Goal: Task Accomplishment & Management: Use online tool/utility

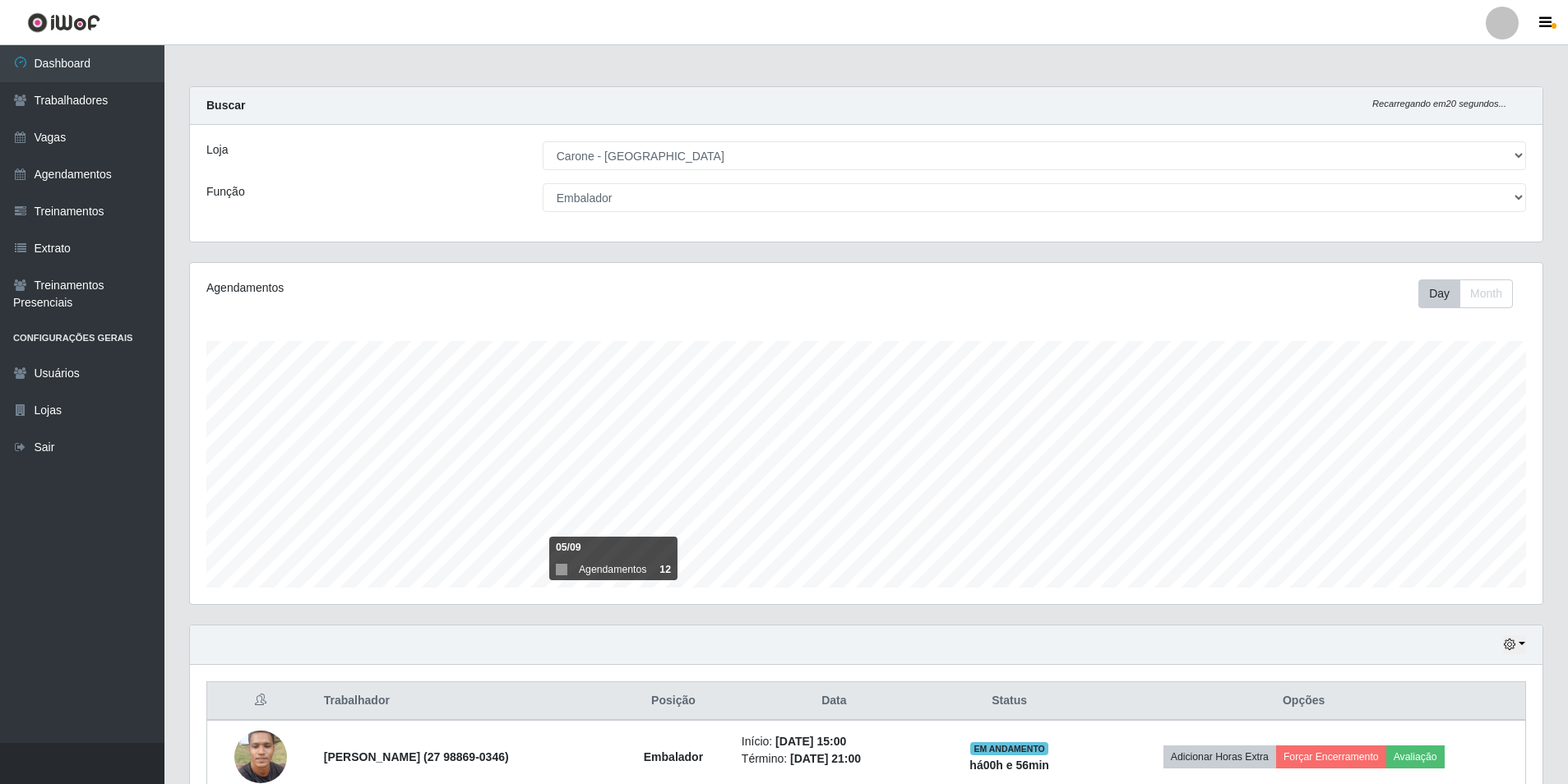
select select "506"
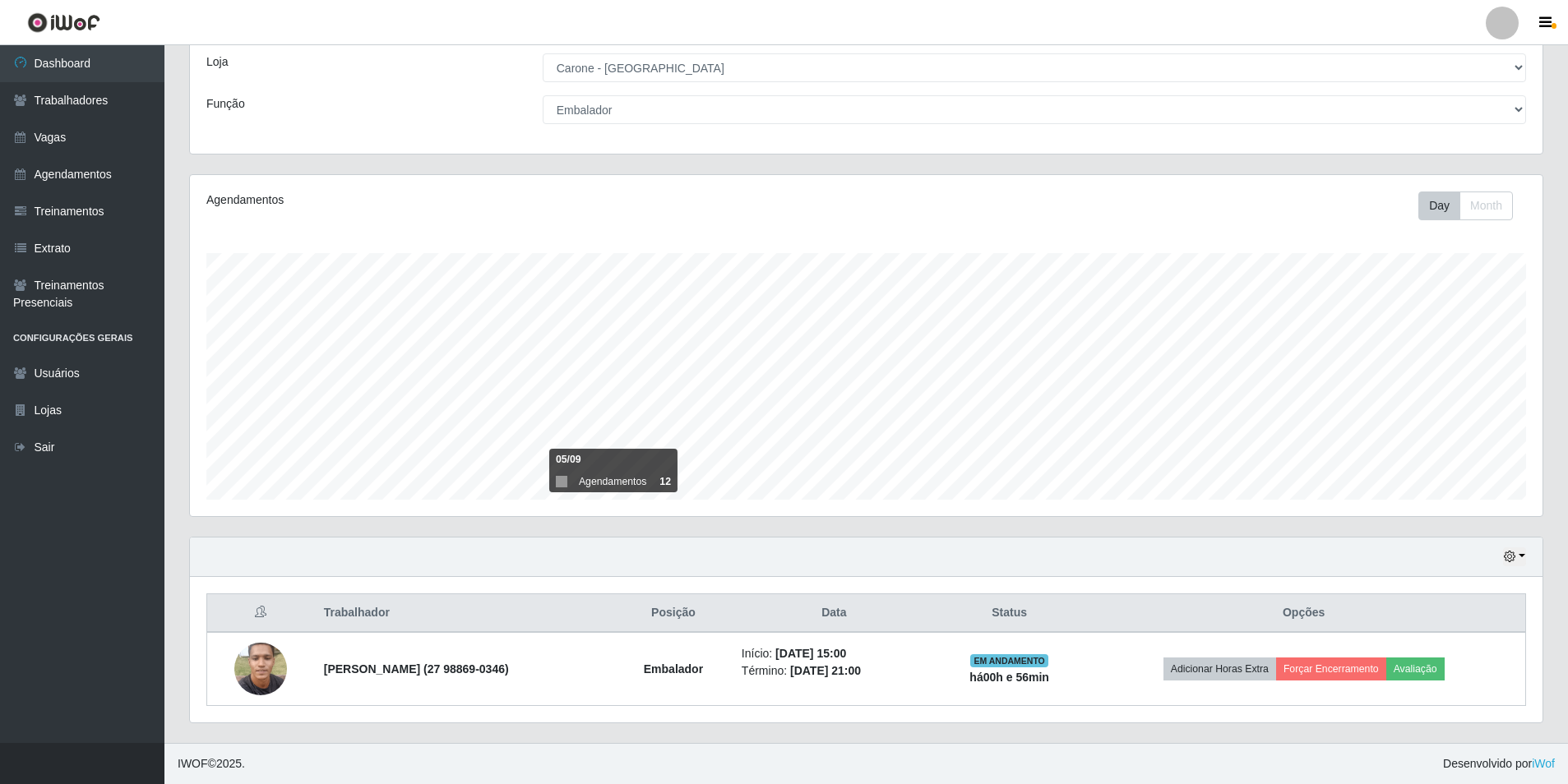
scroll to position [341, 1353]
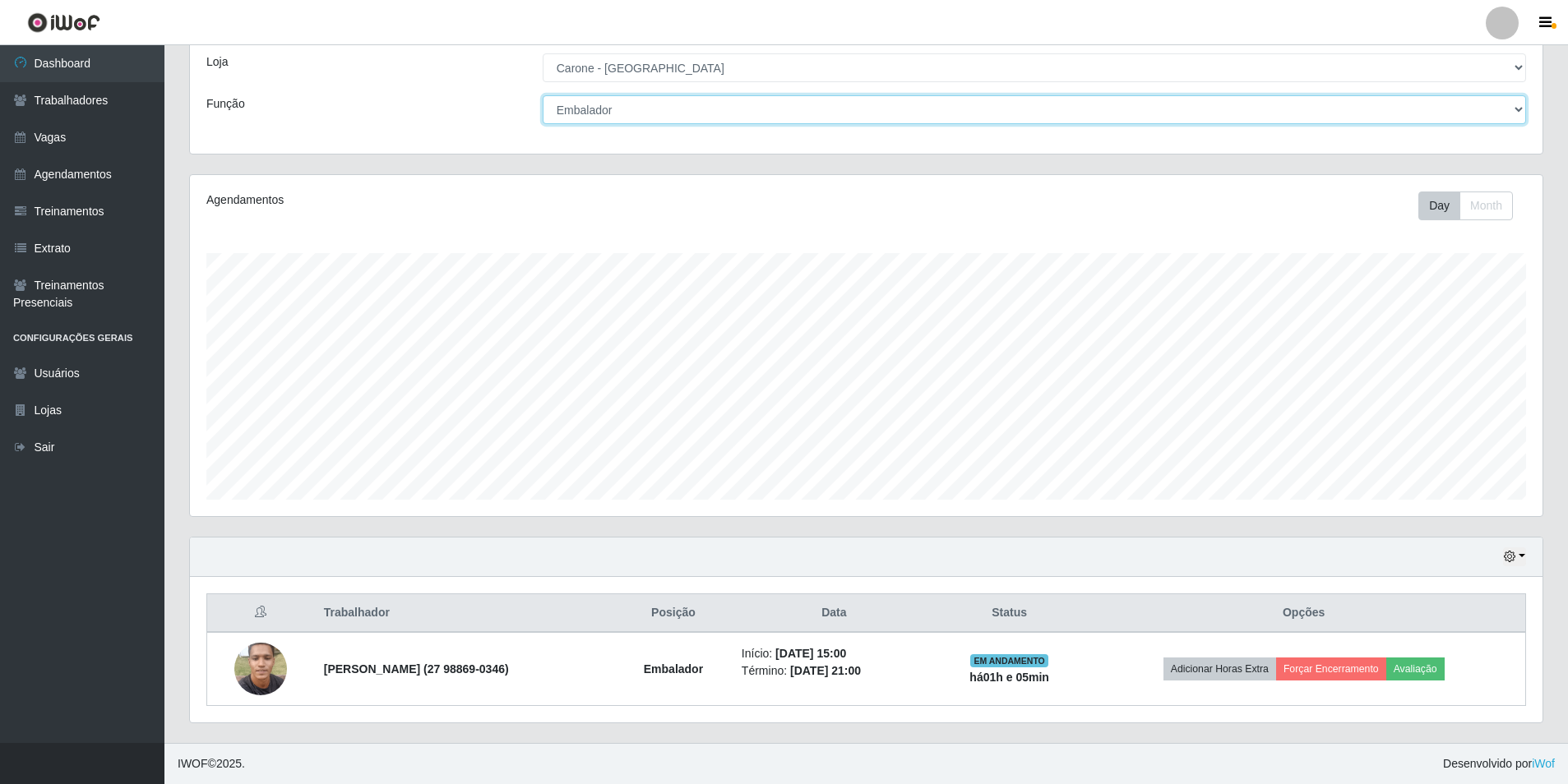
click at [608, 104] on select "[Selecione...] Embalador Embalador + Embalador ++ Repositor Repositor + Reposit…" at bounding box center [1034, 110] width 984 height 29
select select "24"
click at [542, 124] on select "[Selecione...] Embalador Embalador + Embalador ++ Repositor Repositor + Reposit…" at bounding box center [1034, 110] width 984 height 29
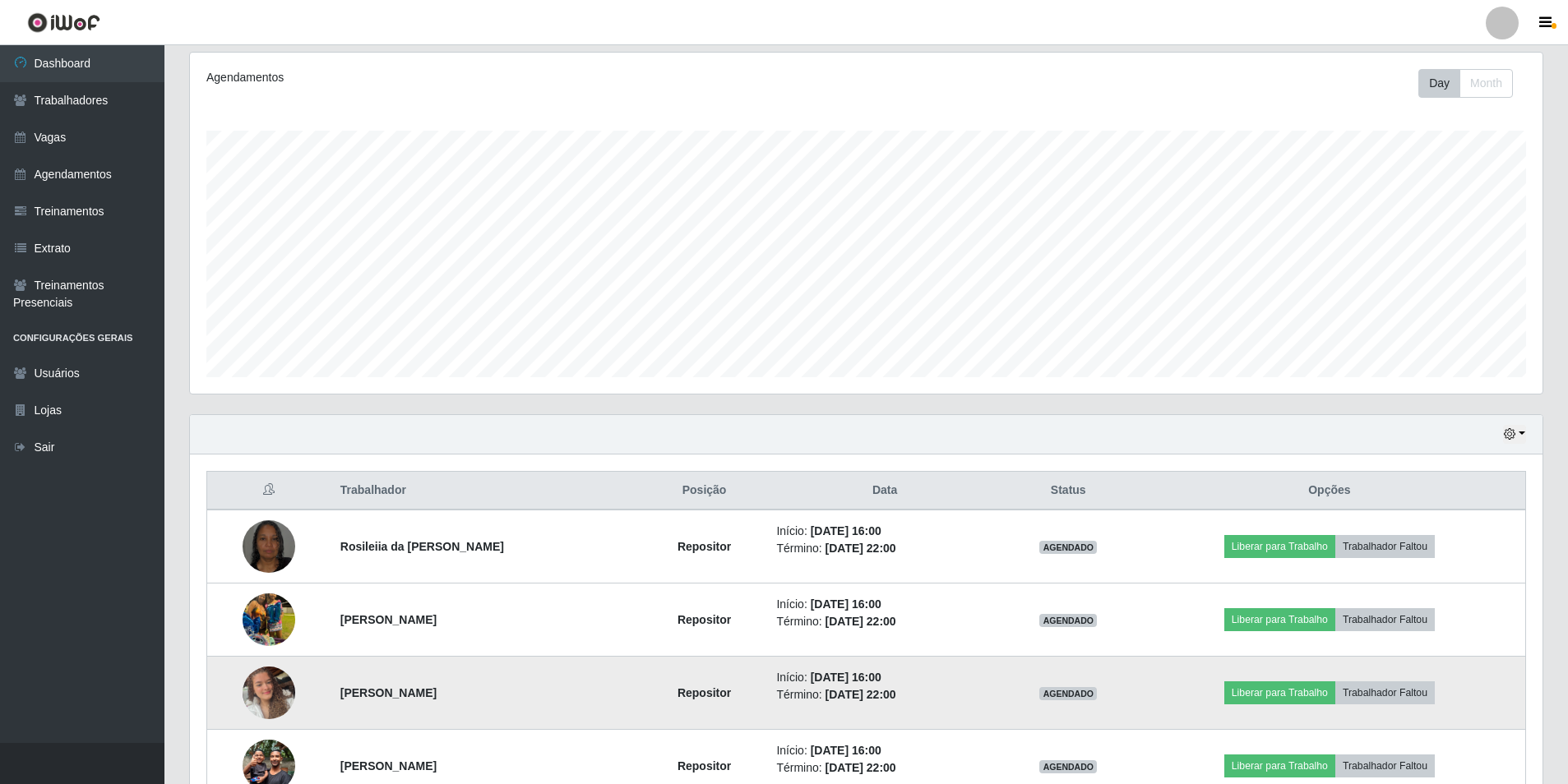
scroll to position [307, 0]
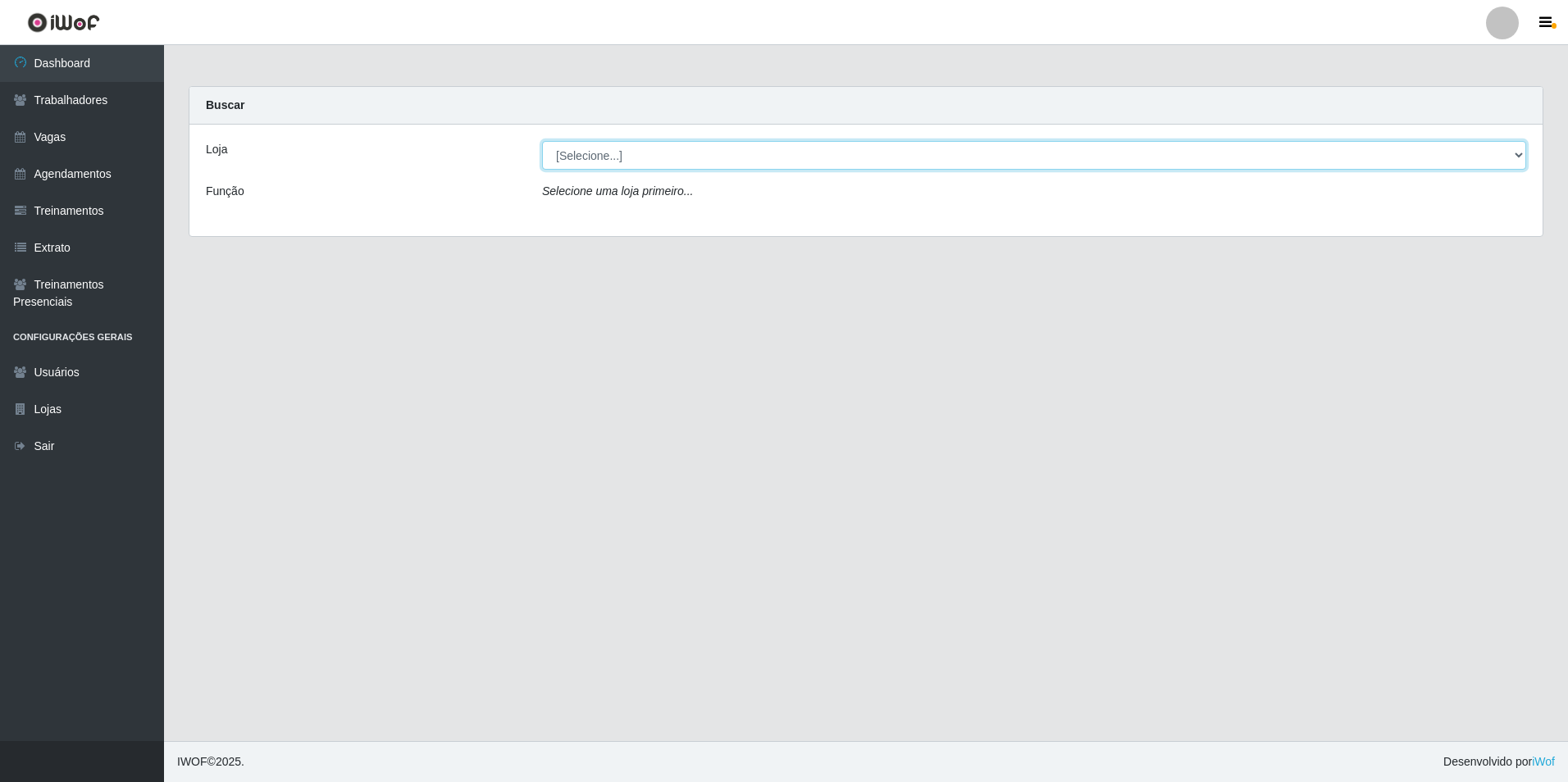
click at [598, 153] on select "[Selecione...] Carone - Itapuã Carone - Praia da Costa Sempre Tem - Jardim Camb…" at bounding box center [1033, 155] width 984 height 29
select select "506"
click at [542, 141] on select "[Selecione...] Carone - Itapuã Carone - Praia da Costa Sempre Tem - Jardim Camb…" at bounding box center [1033, 155] width 984 height 29
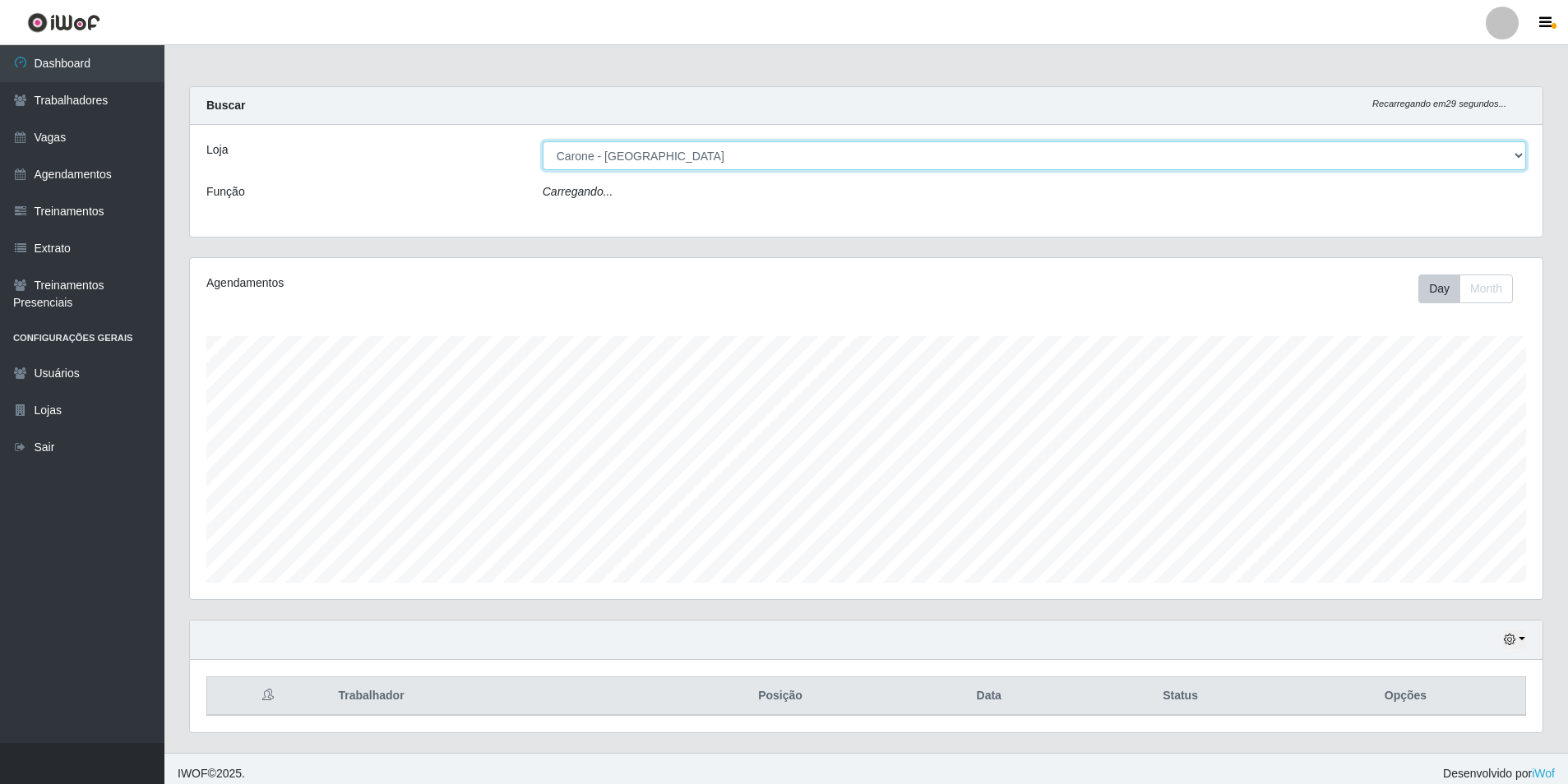
scroll to position [341, 1353]
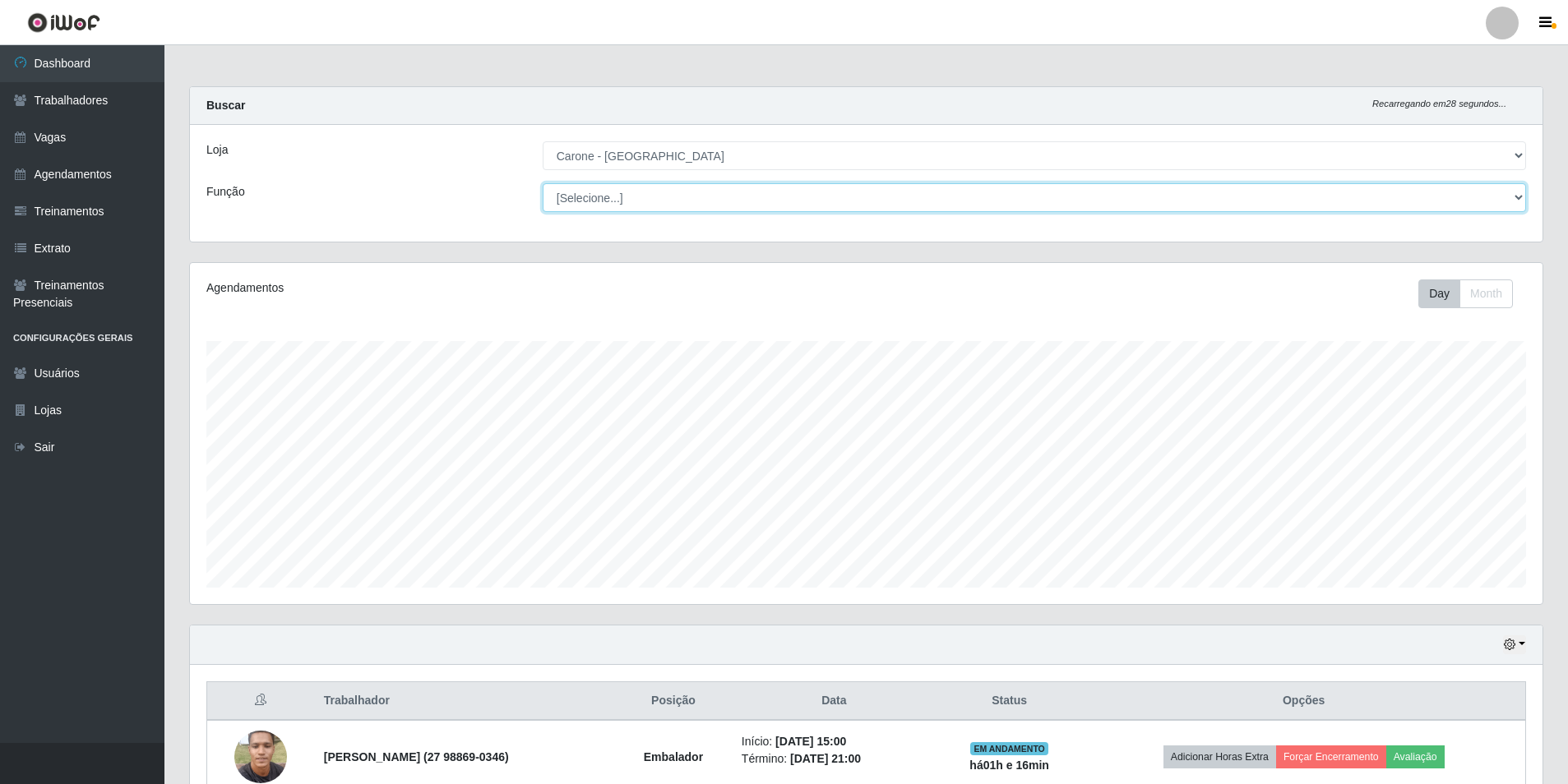
click at [616, 200] on select "[Selecione...] Embalador Embalador + Embalador ++ Repositor Repositor + Reposit…" at bounding box center [1034, 197] width 984 height 29
select select "24"
click at [542, 183] on select "[Selecione...] Embalador Embalador + Embalador ++ Repositor Repositor + Reposit…" at bounding box center [1034, 197] width 984 height 29
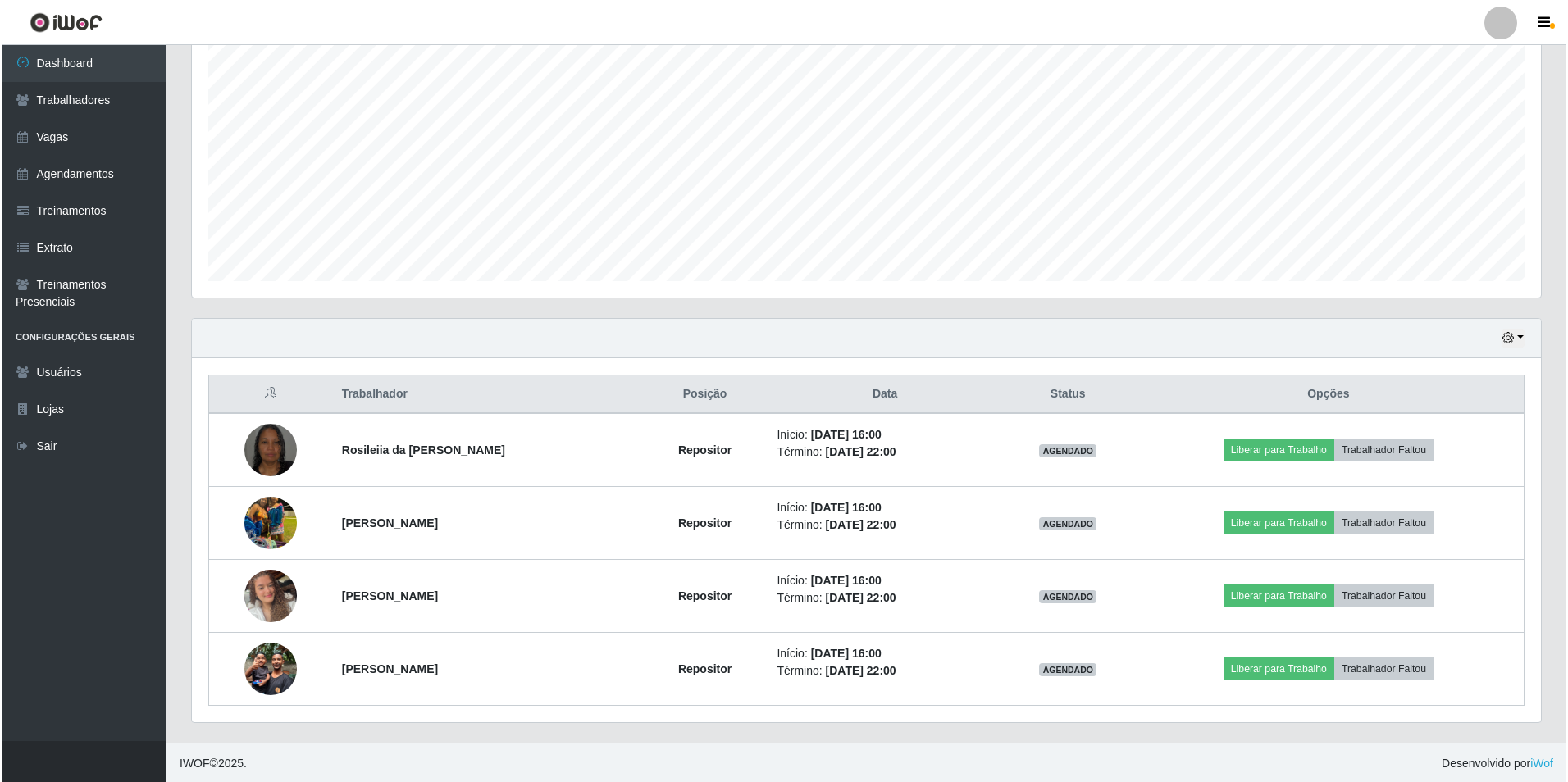
scroll to position [306, 0]
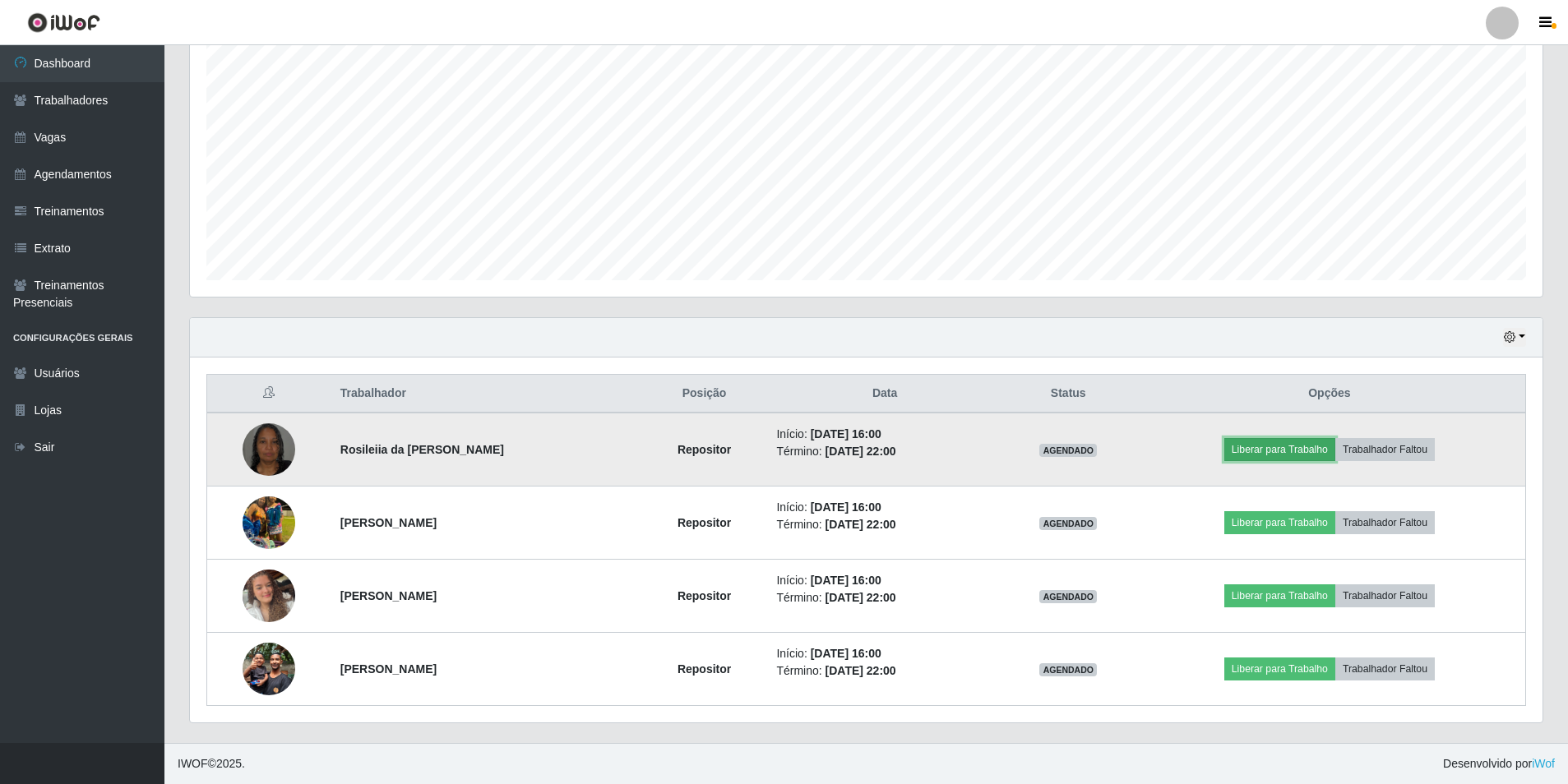
click at [1281, 455] on button "Liberar para Trabalho" at bounding box center [1279, 450] width 111 height 23
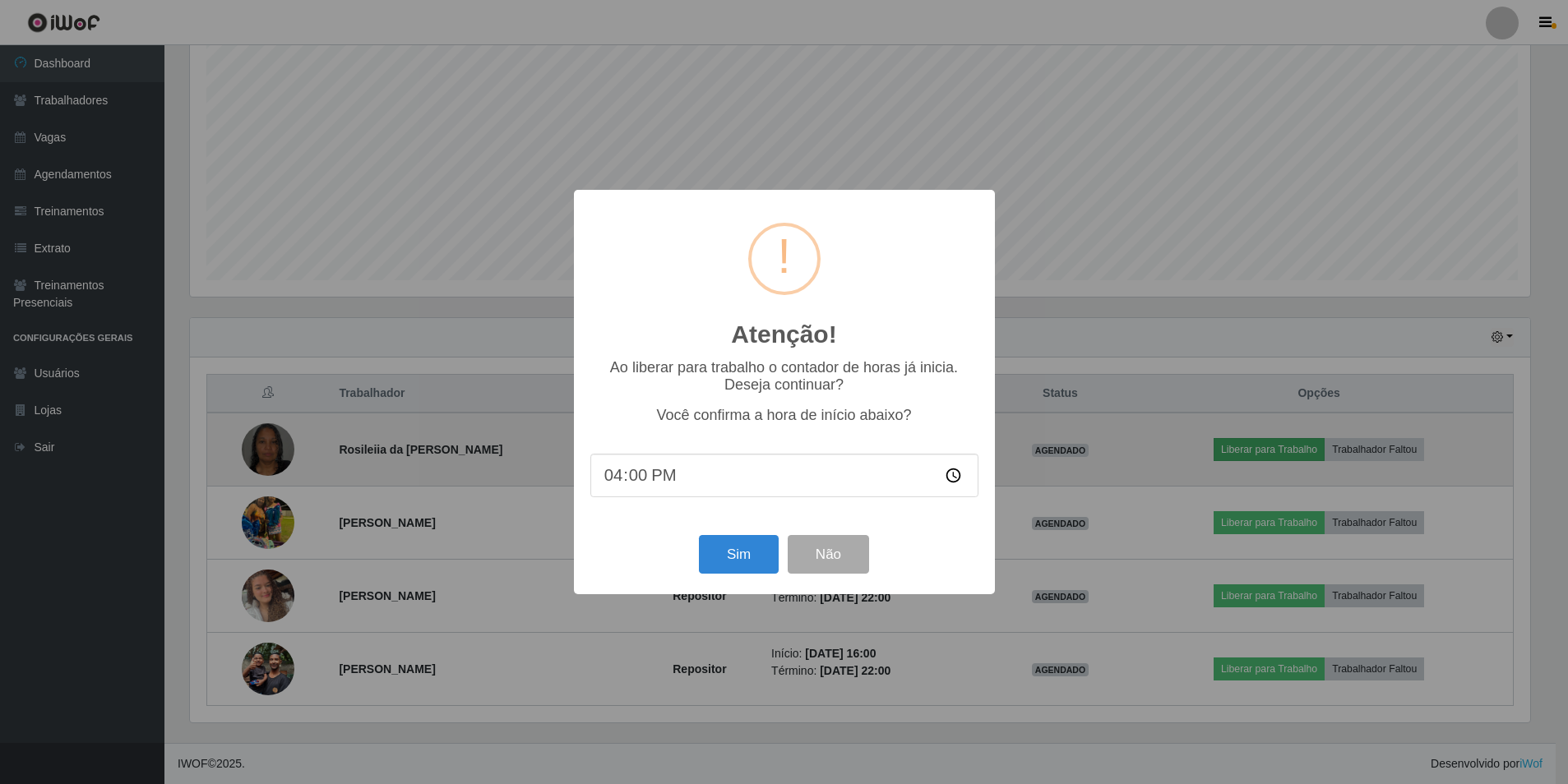
scroll to position [341, 1345]
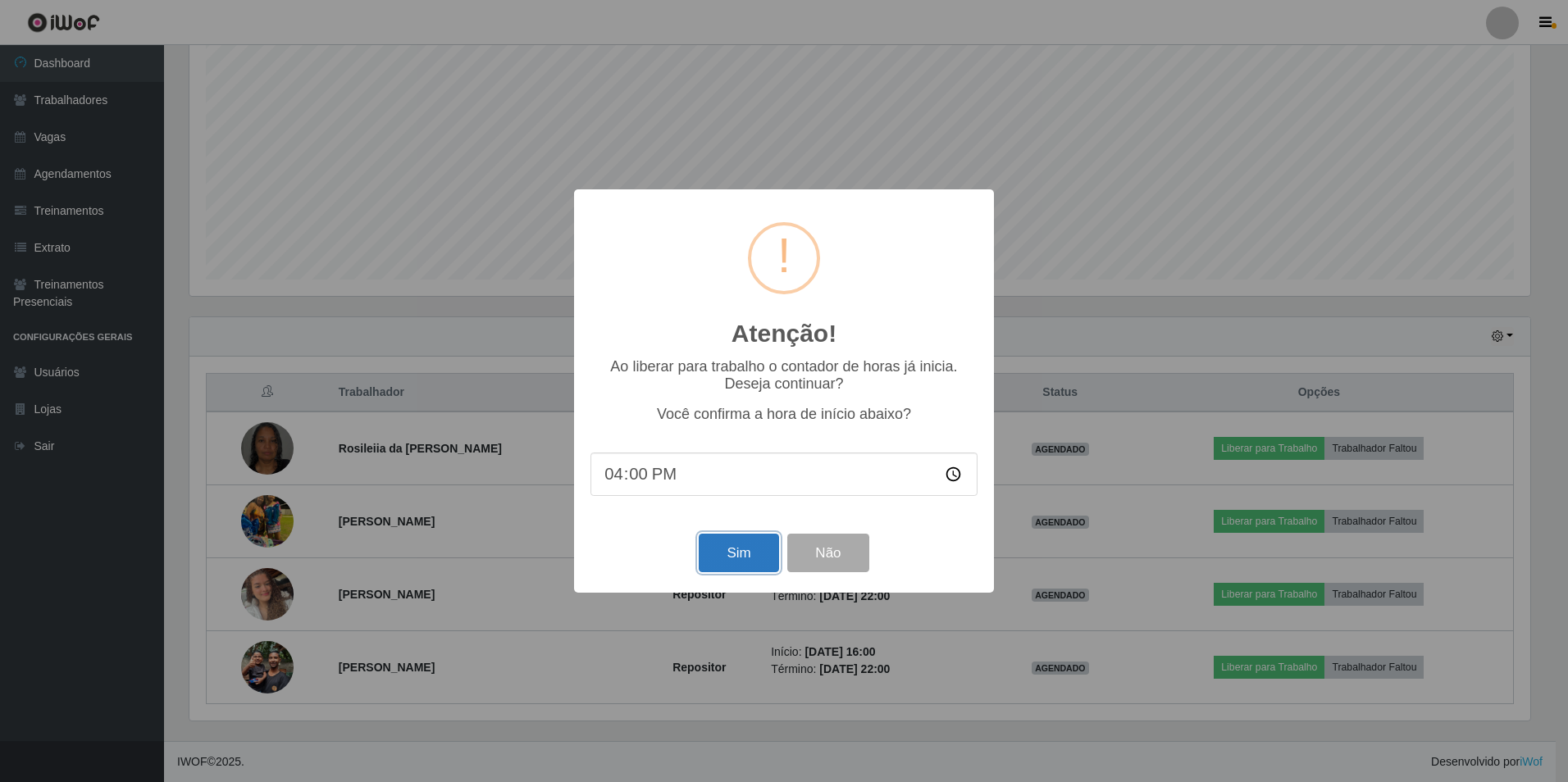
click at [752, 554] on button "Sim" at bounding box center [738, 552] width 79 height 38
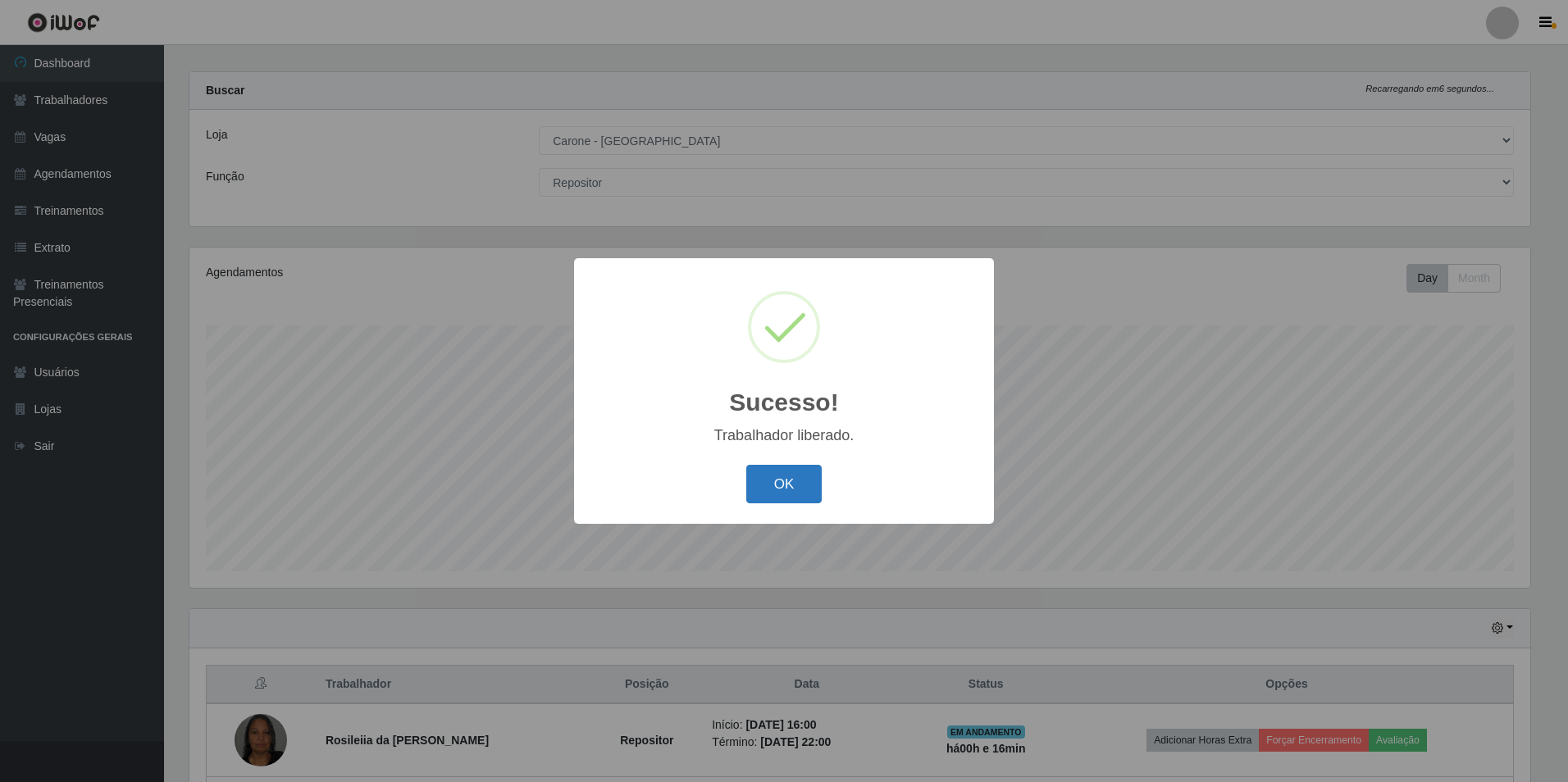
click at [767, 483] on button "OK" at bounding box center [785, 484] width 77 height 38
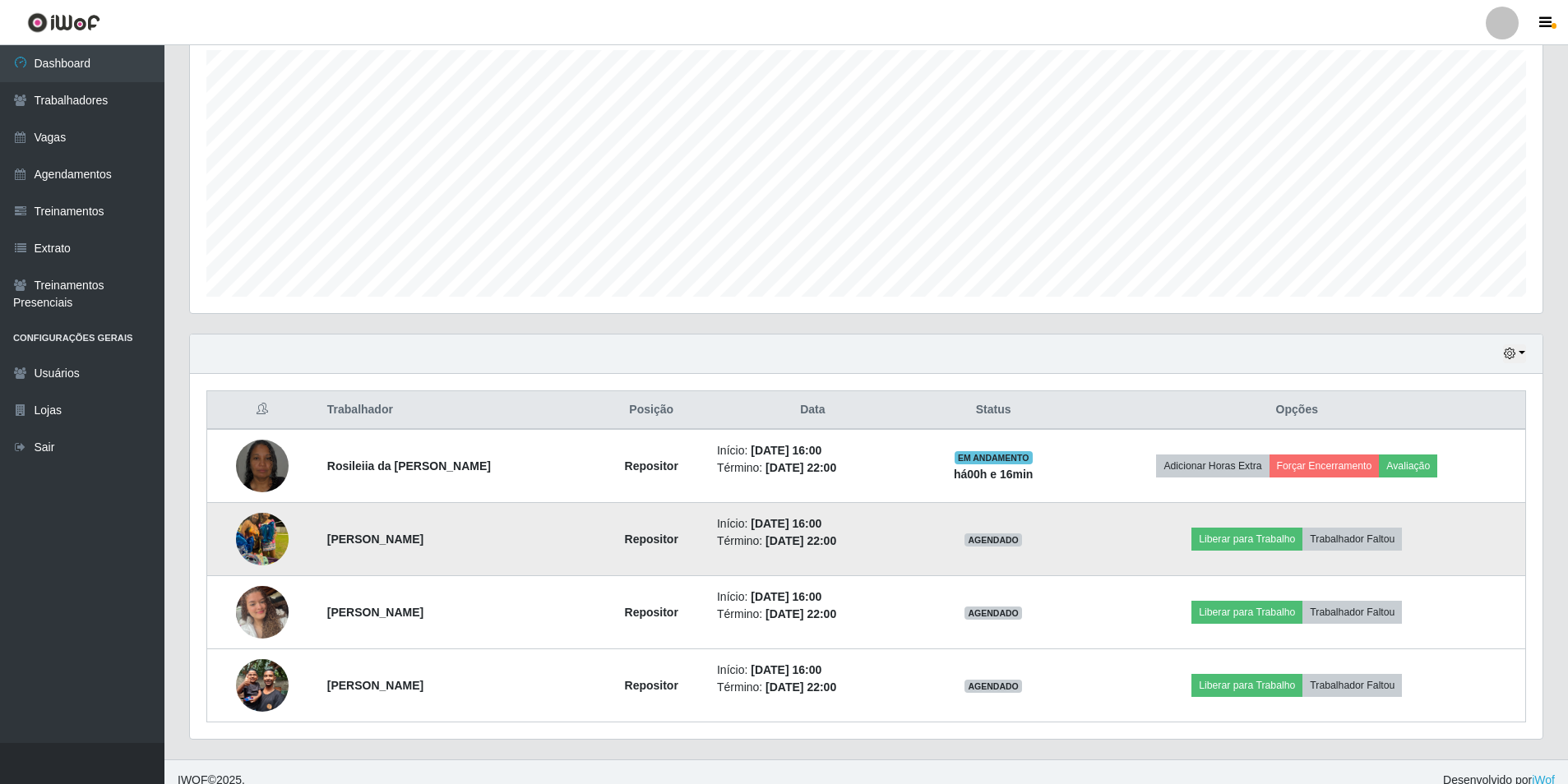
scroll to position [307, 0]
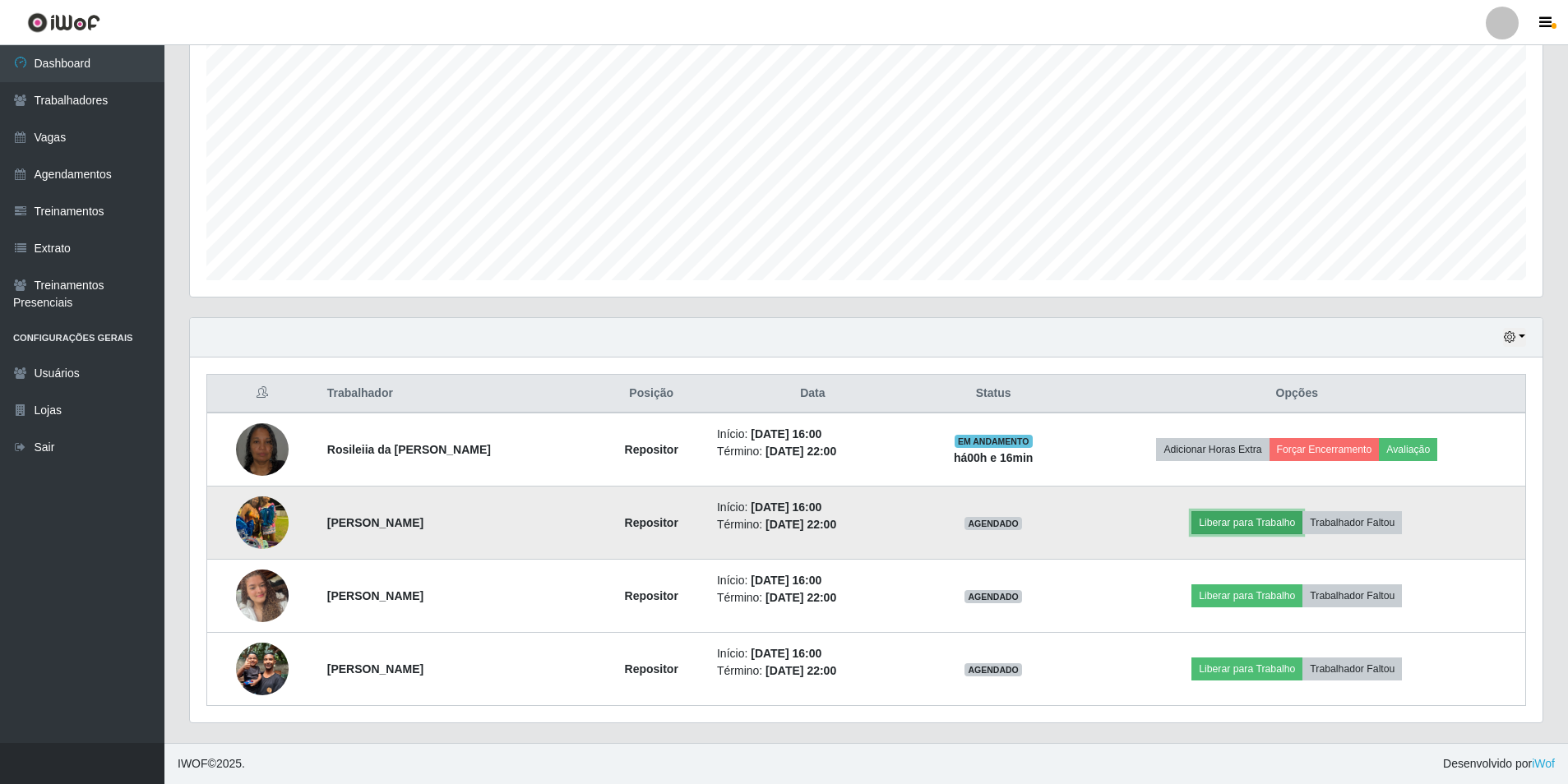
click at [1216, 525] on button "Liberar para Trabalho" at bounding box center [1247, 522] width 111 height 23
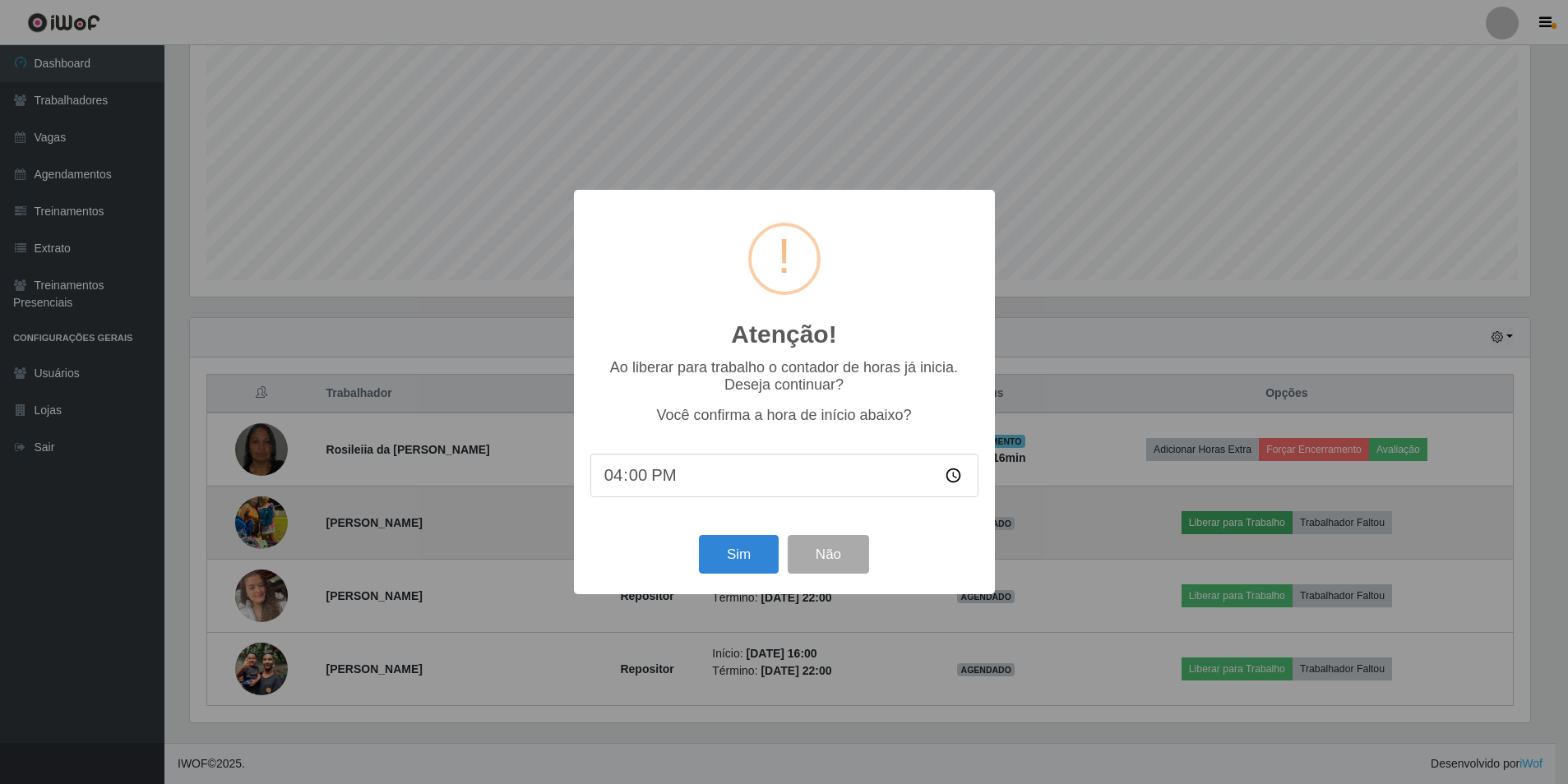
scroll to position [341, 1345]
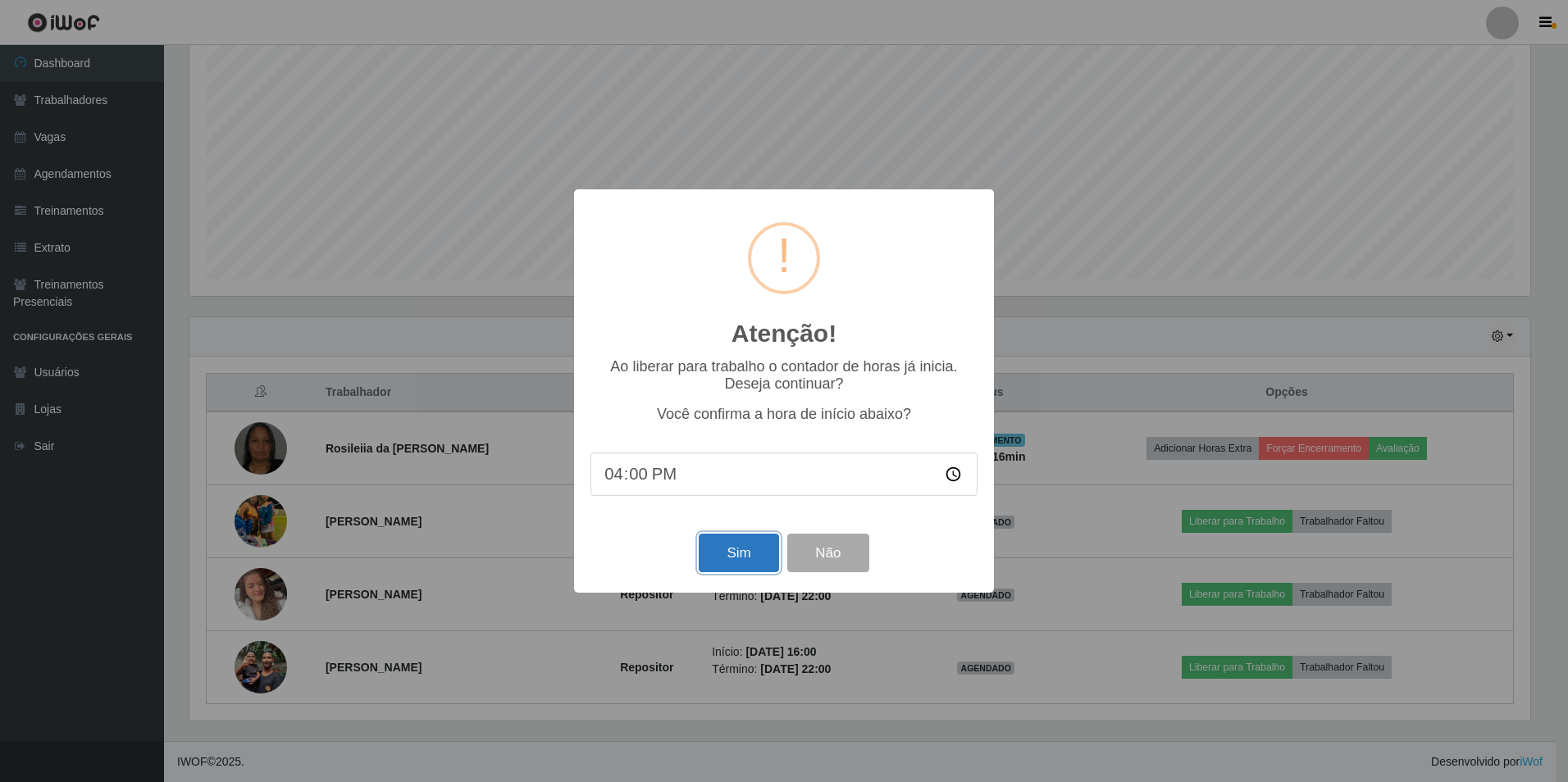
click at [743, 552] on button "Sim" at bounding box center [738, 552] width 79 height 38
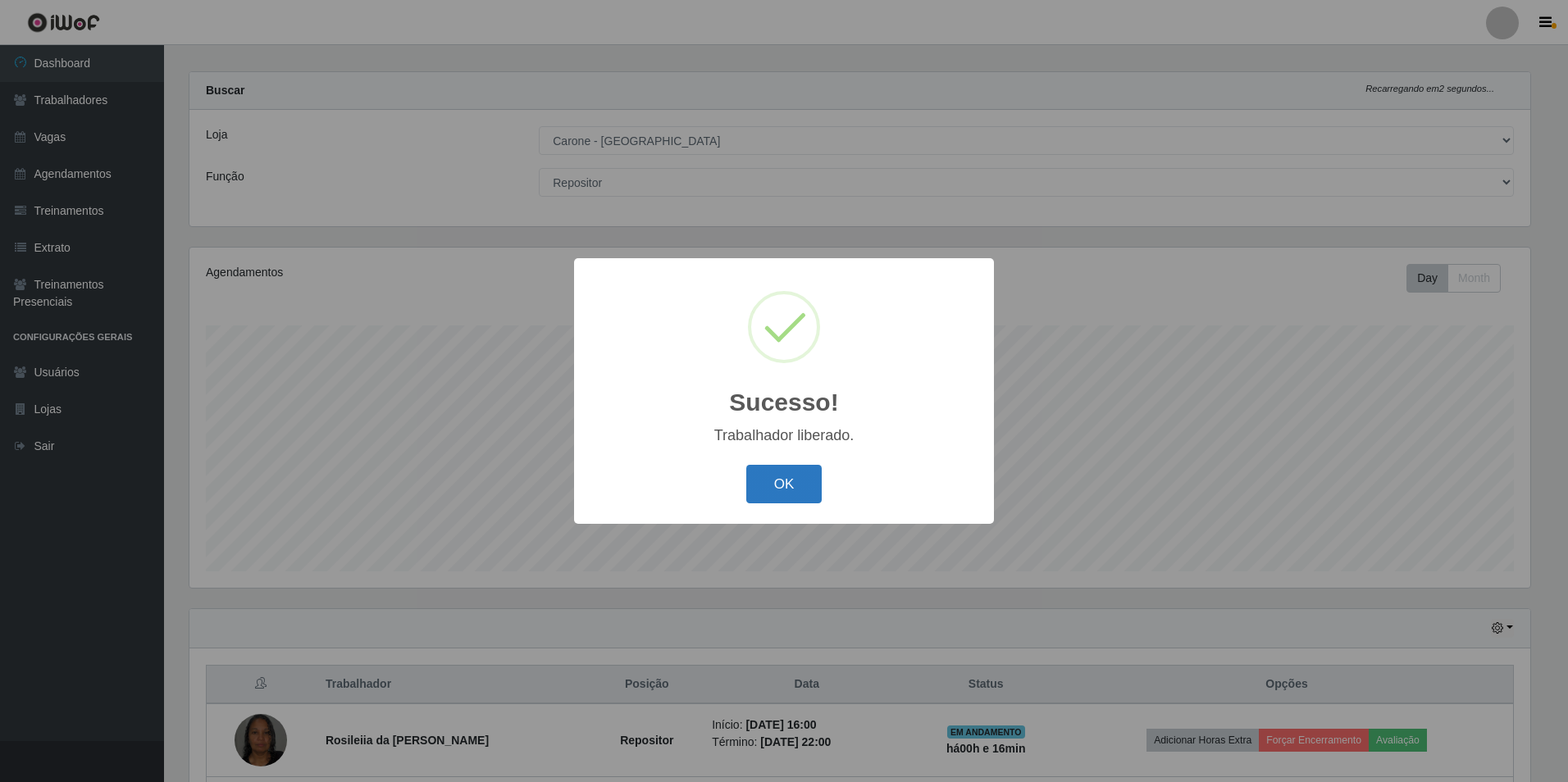
click at [787, 490] on button "OK" at bounding box center [785, 484] width 77 height 38
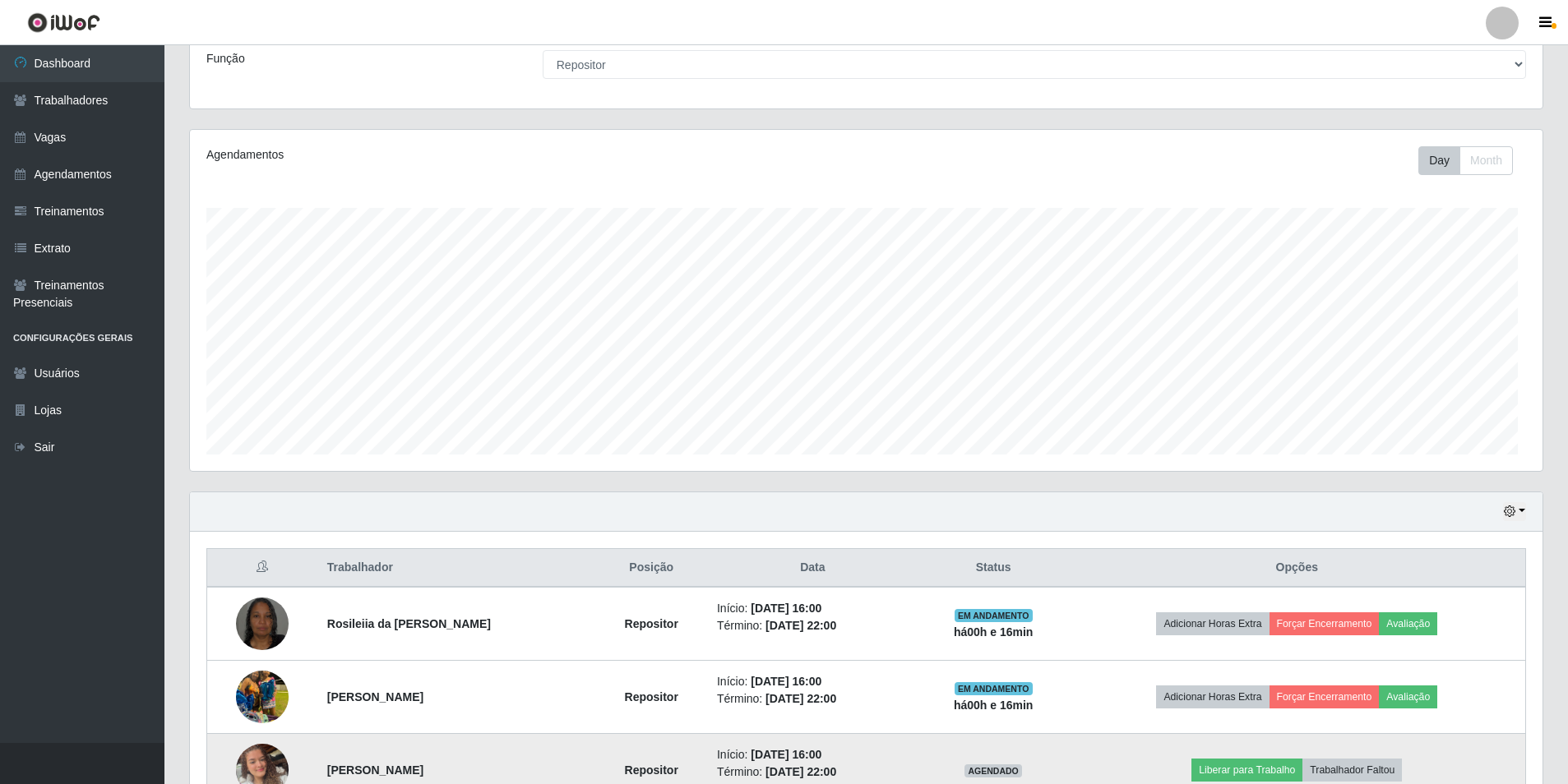
scroll to position [307, 0]
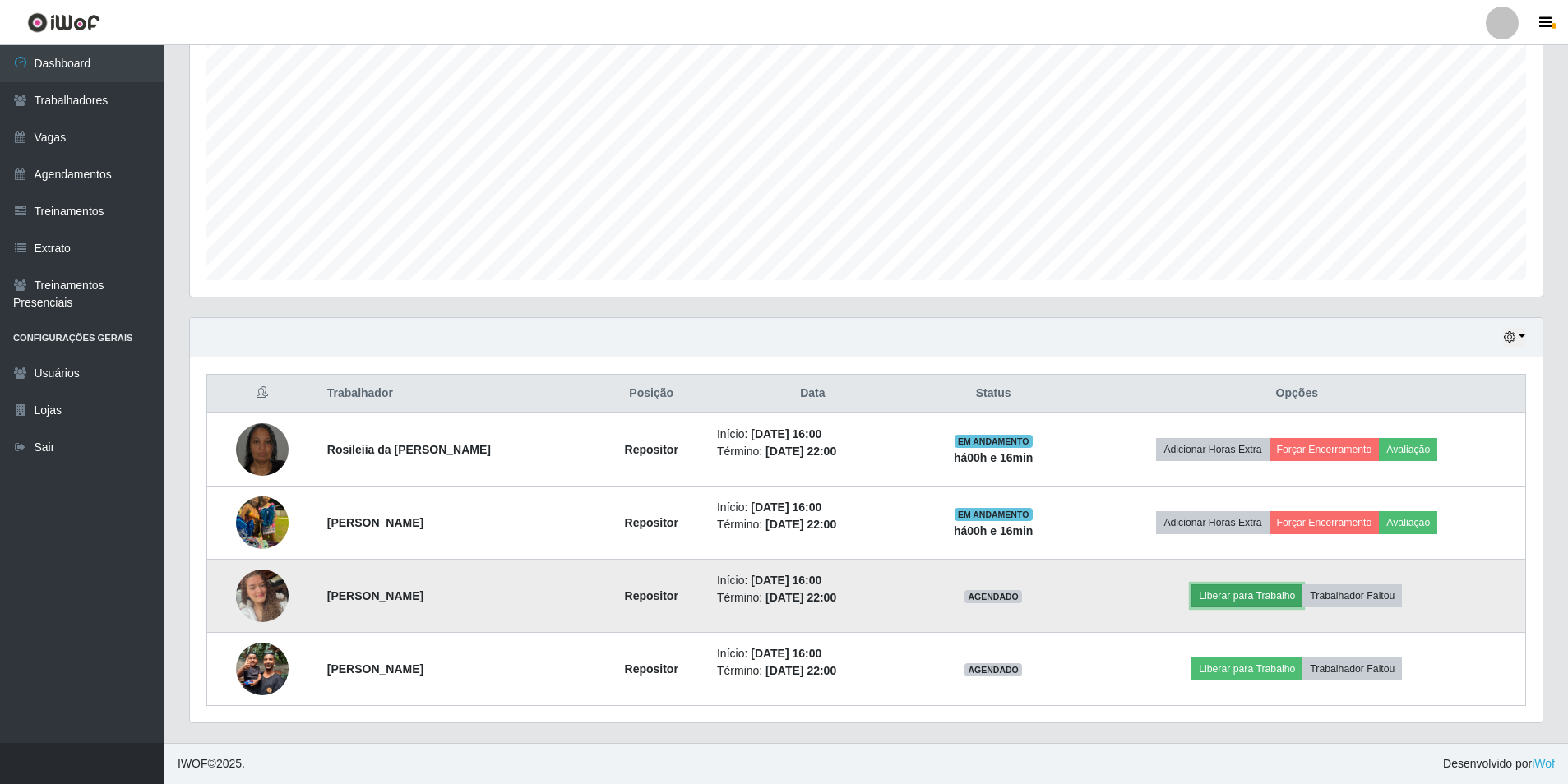
click at [1220, 600] on button "Liberar para Trabalho" at bounding box center [1247, 596] width 111 height 23
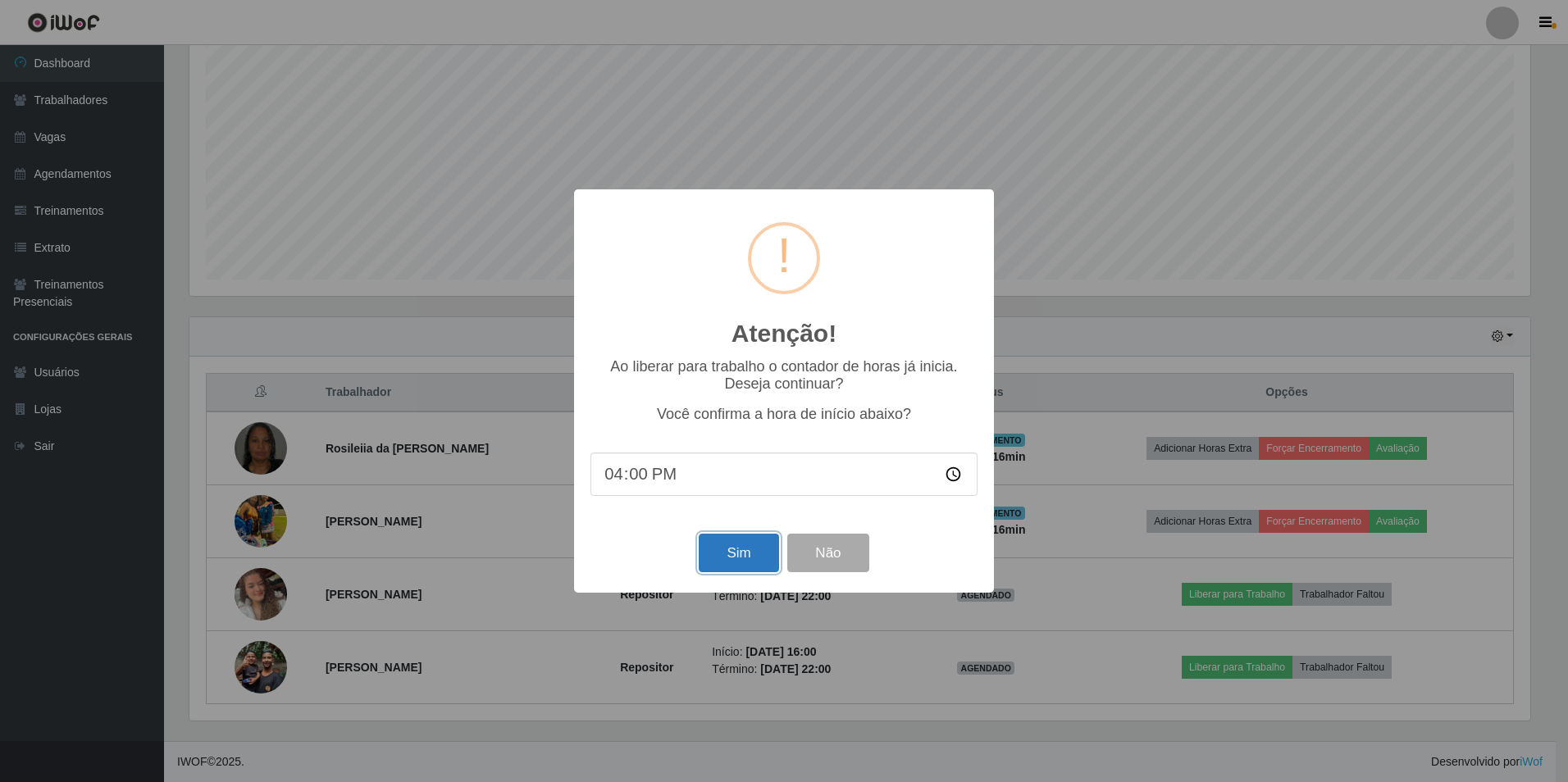
click at [731, 545] on button "Sim" at bounding box center [738, 552] width 79 height 38
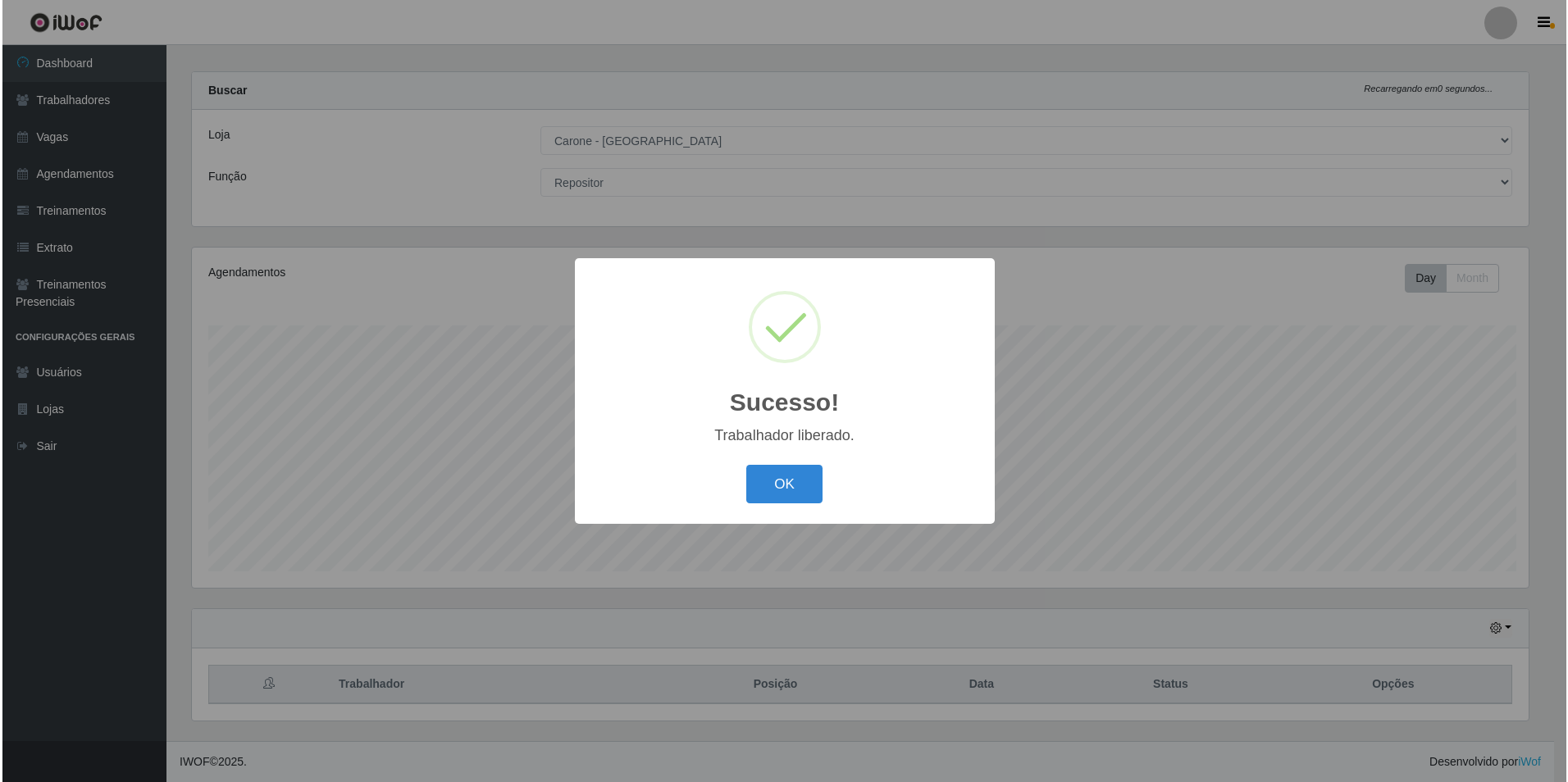
scroll to position [0, 0]
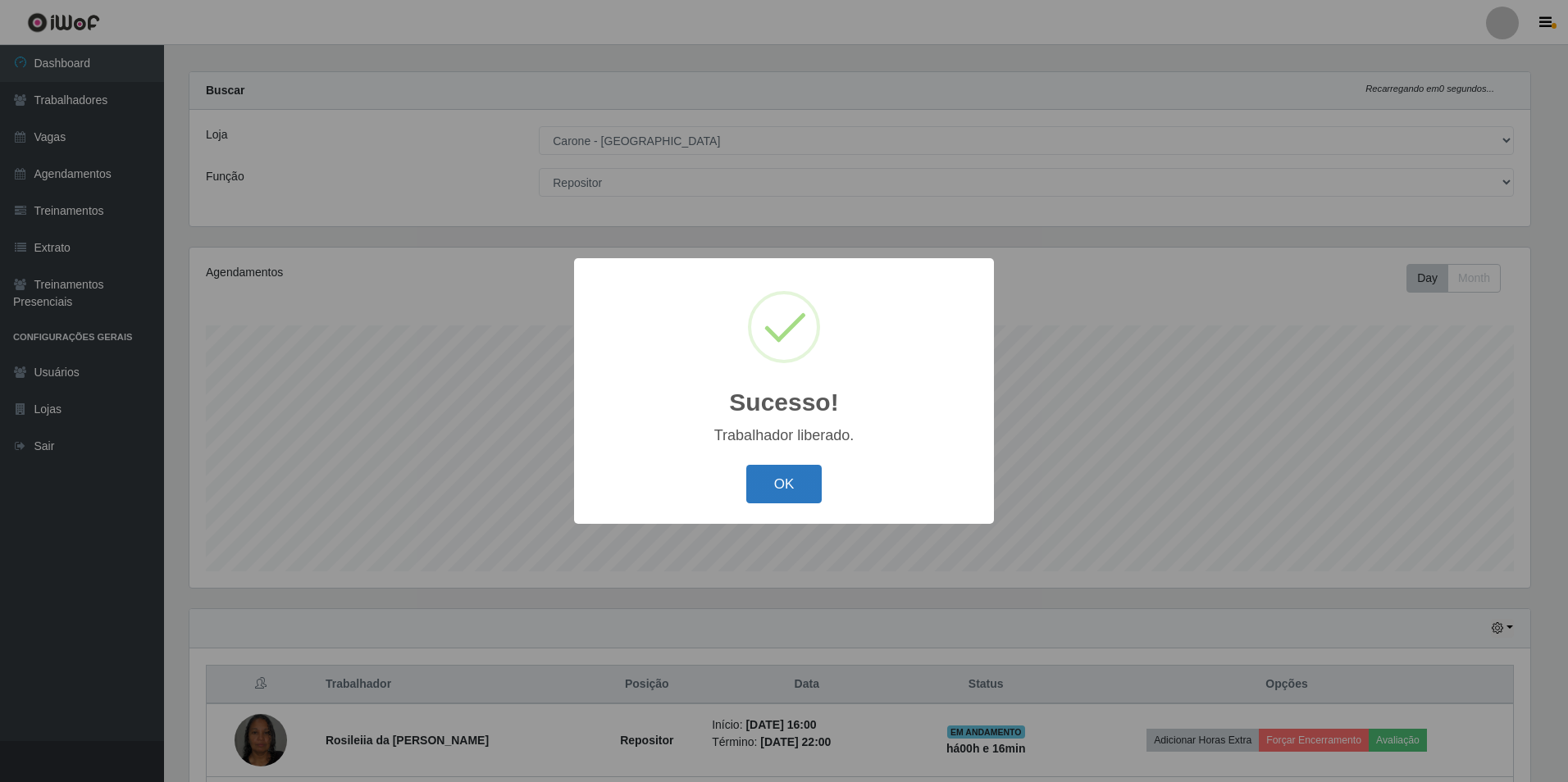
click at [792, 485] on button "OK" at bounding box center [785, 484] width 77 height 38
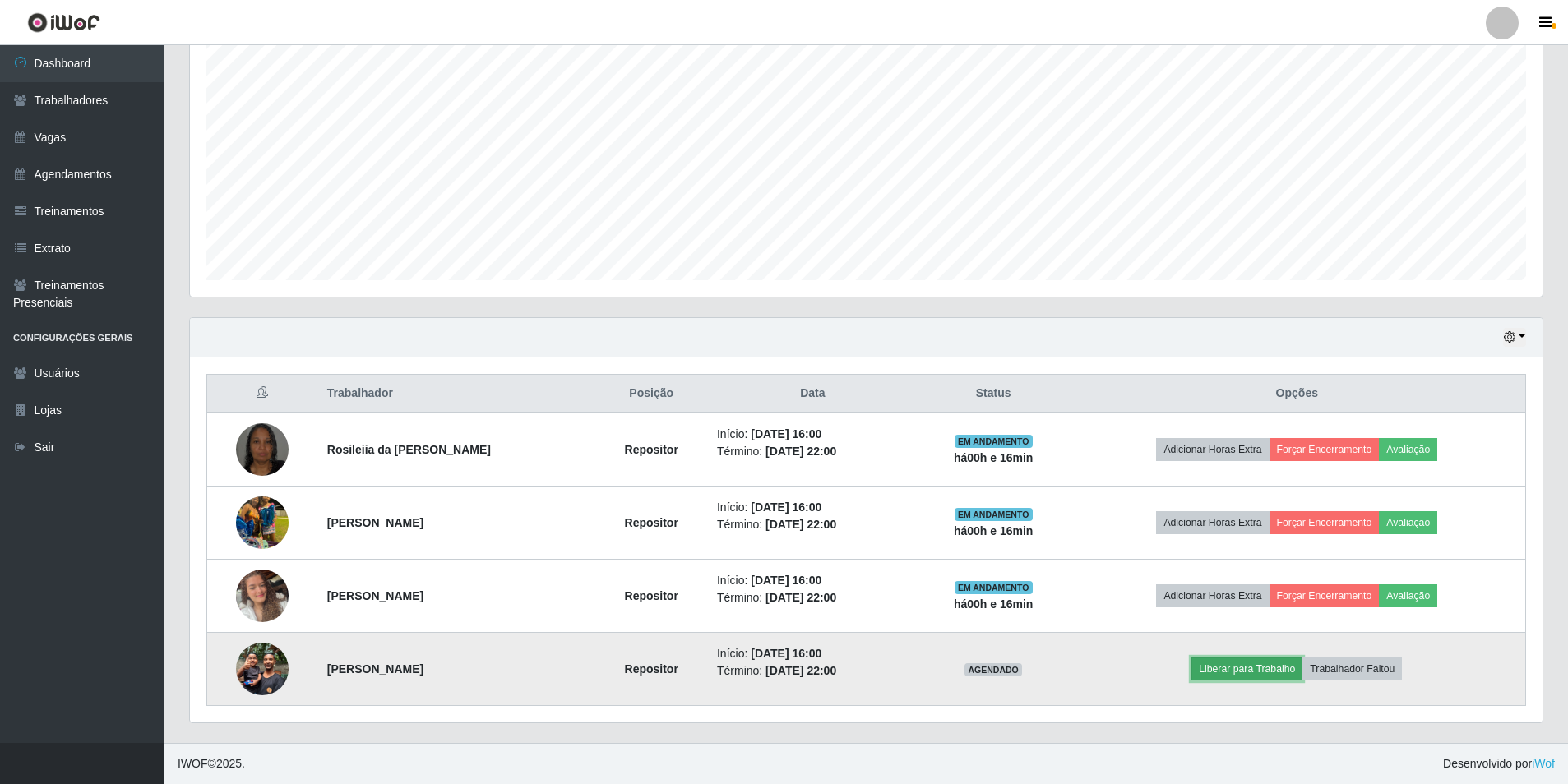
click at [1226, 670] on button "Liberar para Trabalho" at bounding box center [1247, 669] width 111 height 23
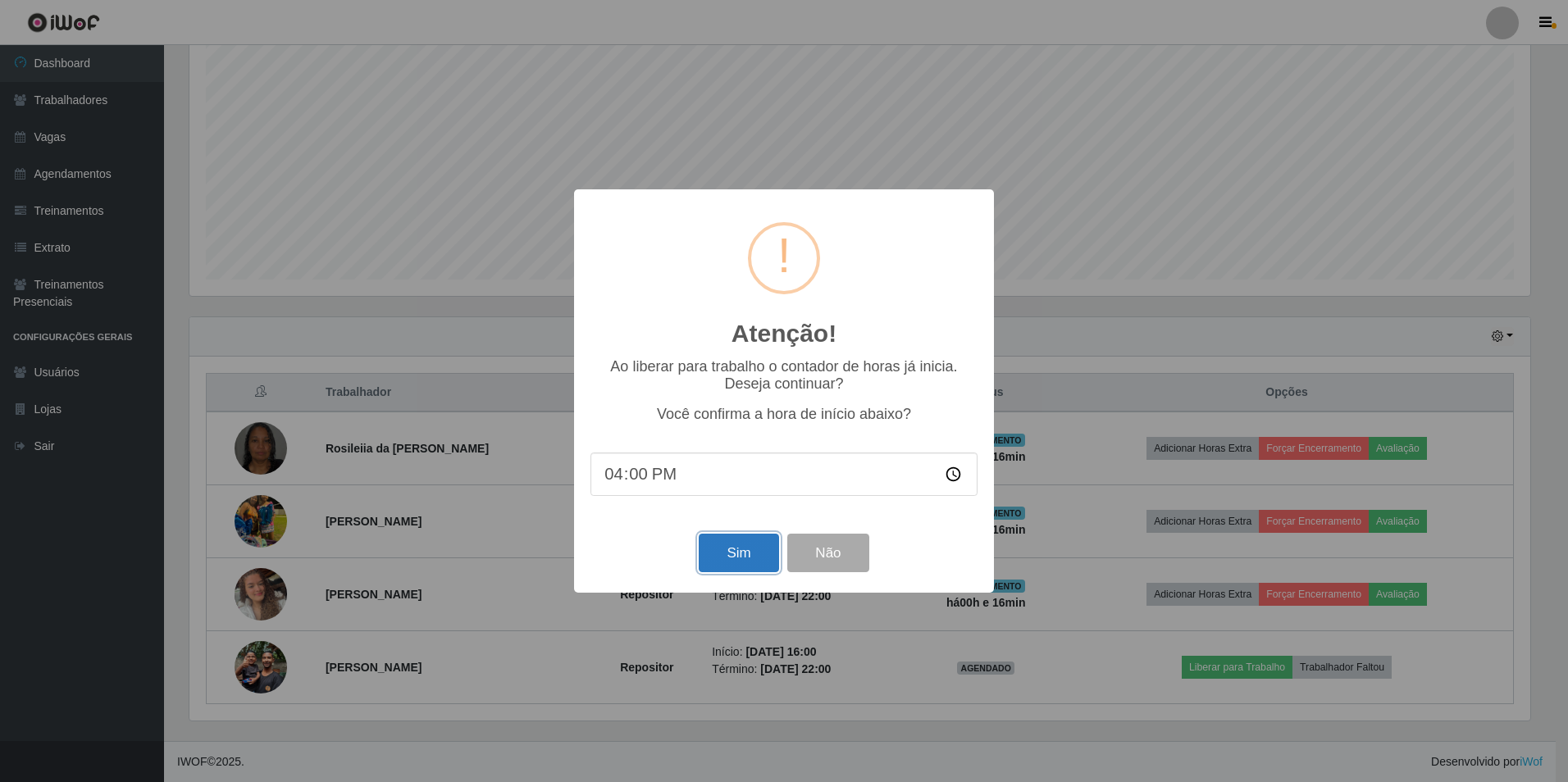
click at [721, 546] on button "Sim" at bounding box center [738, 552] width 79 height 38
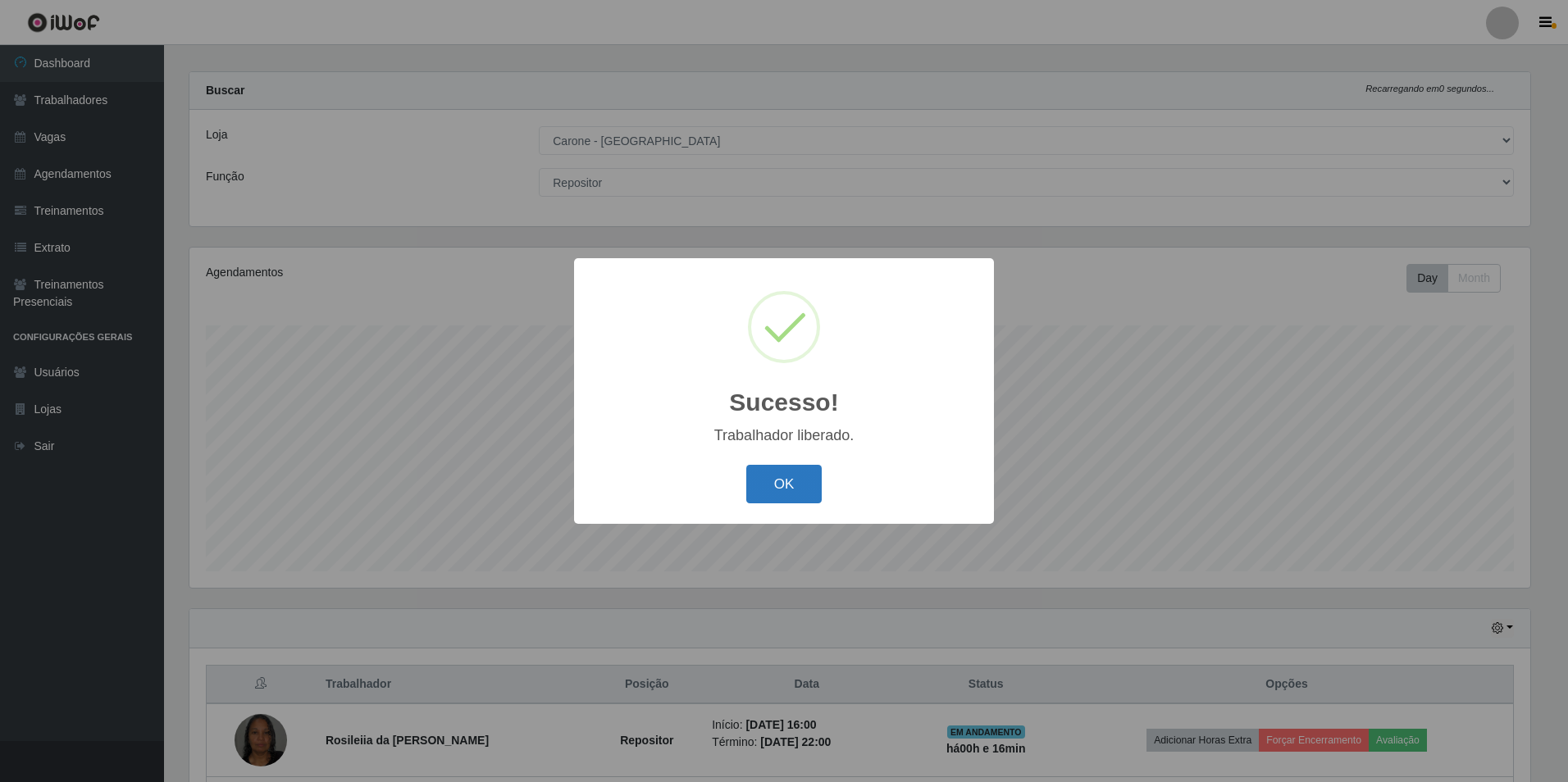
click at [807, 489] on button "OK" at bounding box center [785, 484] width 77 height 38
